Goal: Transaction & Acquisition: Purchase product/service

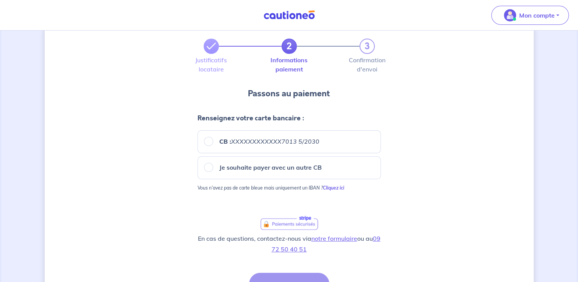
scroll to position [38, 0]
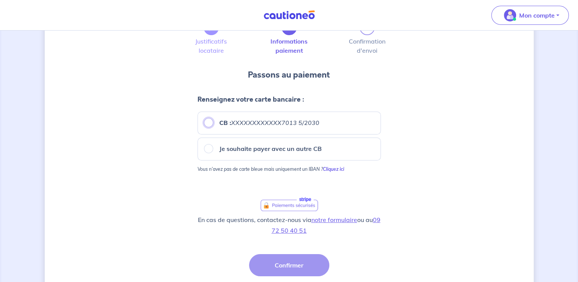
click at [211, 123] on input "CB : XXXXXXXXXXXX7013 5/2030" at bounding box center [208, 122] width 9 height 9
radio input "true"
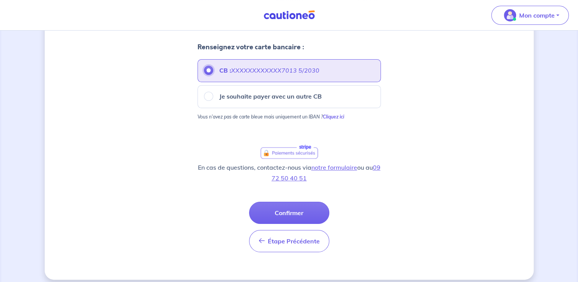
scroll to position [96, 0]
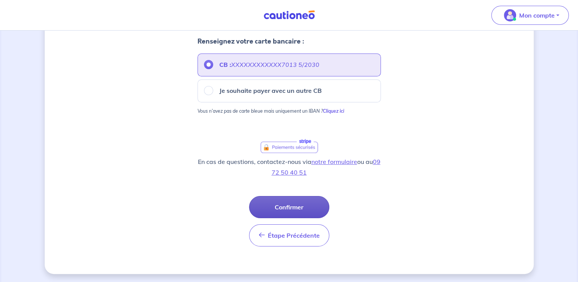
click at [292, 208] on button "Confirmer" at bounding box center [289, 207] width 80 height 22
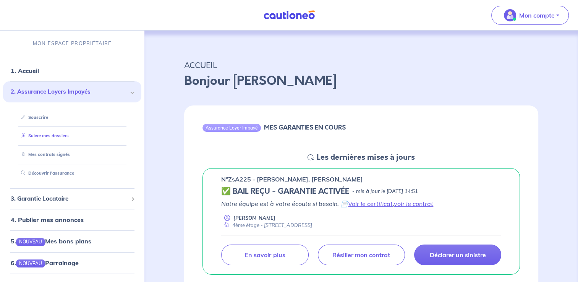
click at [36, 135] on link "Suivre mes dossiers" at bounding box center [43, 135] width 51 height 5
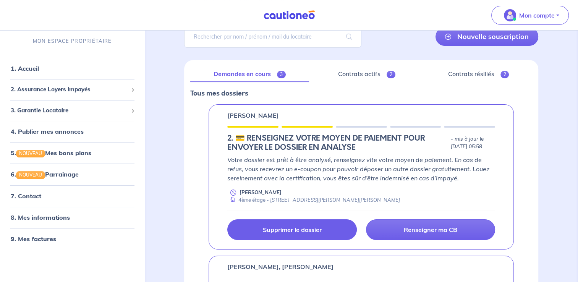
scroll to position [76, 0]
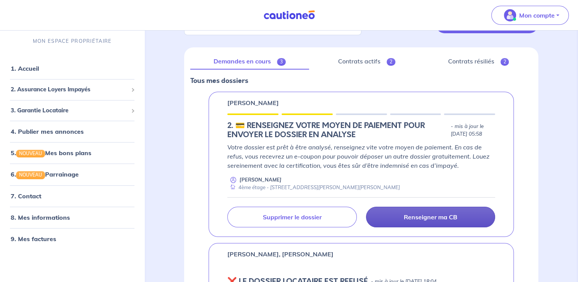
click at [441, 216] on p "Renseigner ma CB" at bounding box center [430, 217] width 53 height 8
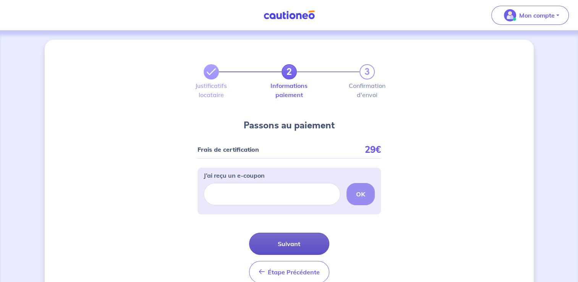
click at [299, 247] on button "Suivant" at bounding box center [289, 244] width 80 height 22
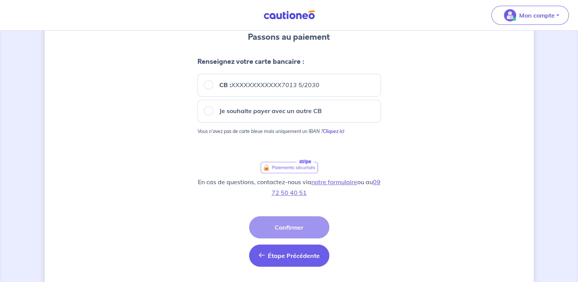
scroll to position [76, 0]
click at [283, 228] on div "Étape Précédente Précédent Confirmer Confirmer" at bounding box center [289, 241] width 80 height 50
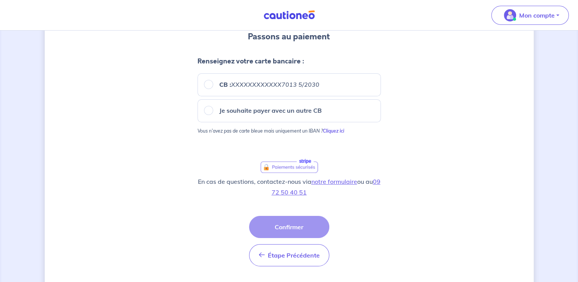
drag, startPoint x: 283, startPoint y: 228, endPoint x: 275, endPoint y: 226, distance: 8.2
click at [275, 226] on div "Étape Précédente Précédent Confirmer Confirmer" at bounding box center [289, 241] width 80 height 50
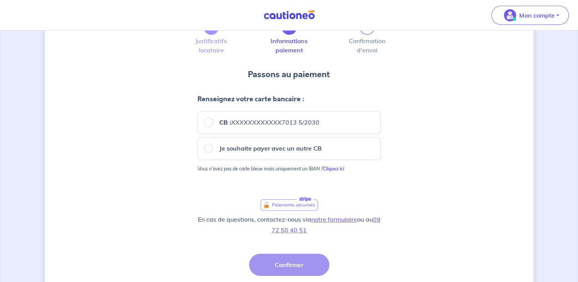
scroll to position [96, 0]
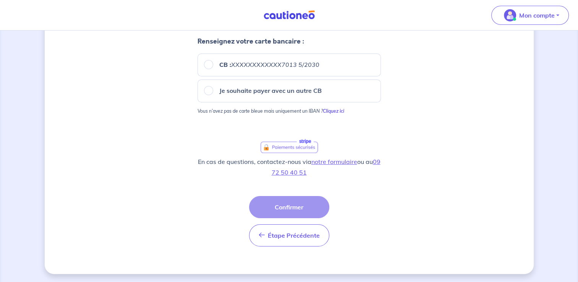
click at [290, 208] on div "Étape Précédente Précédent Confirmer Confirmer" at bounding box center [289, 221] width 80 height 50
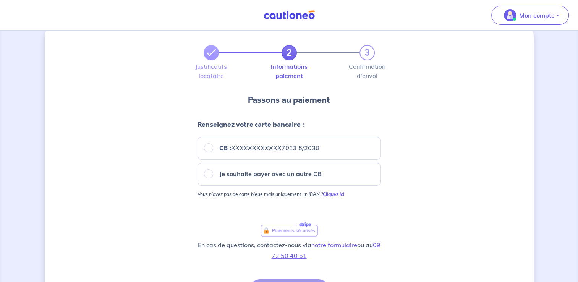
scroll to position [0, 0]
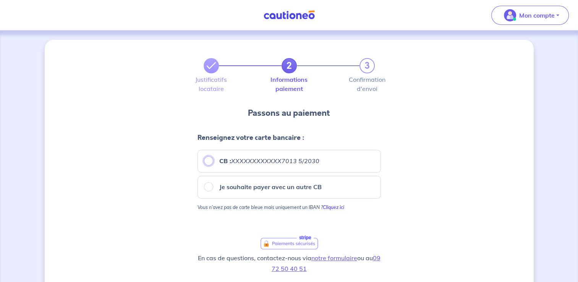
click at [206, 161] on input "CB : XXXXXXXXXXXX7013 5/2030" at bounding box center [208, 160] width 9 height 9
radio input "true"
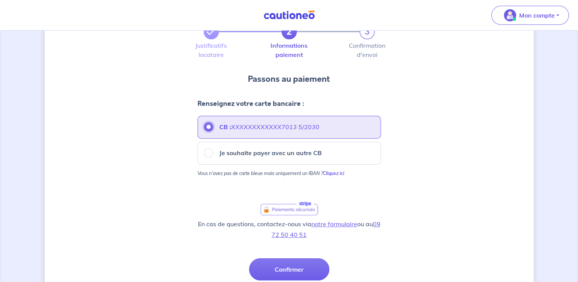
scroll to position [96, 0]
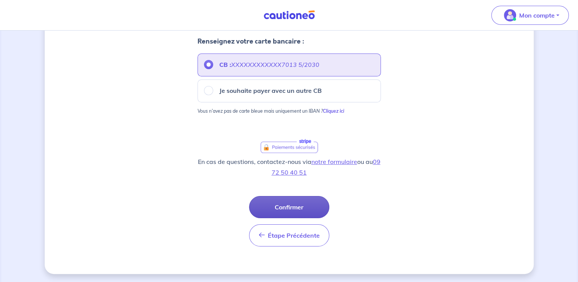
click at [286, 208] on button "Confirmer" at bounding box center [289, 207] width 80 height 22
